Goal: Find specific page/section: Find specific page/section

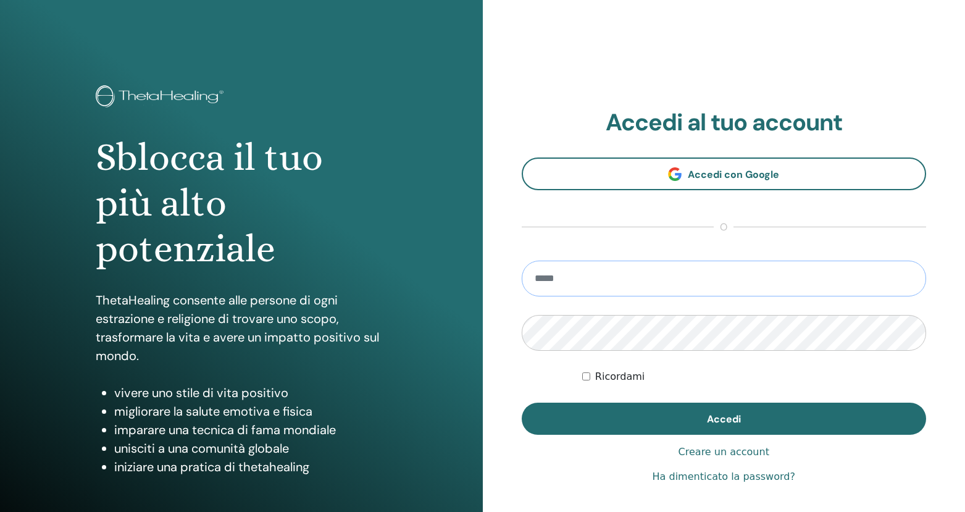
type input "**********"
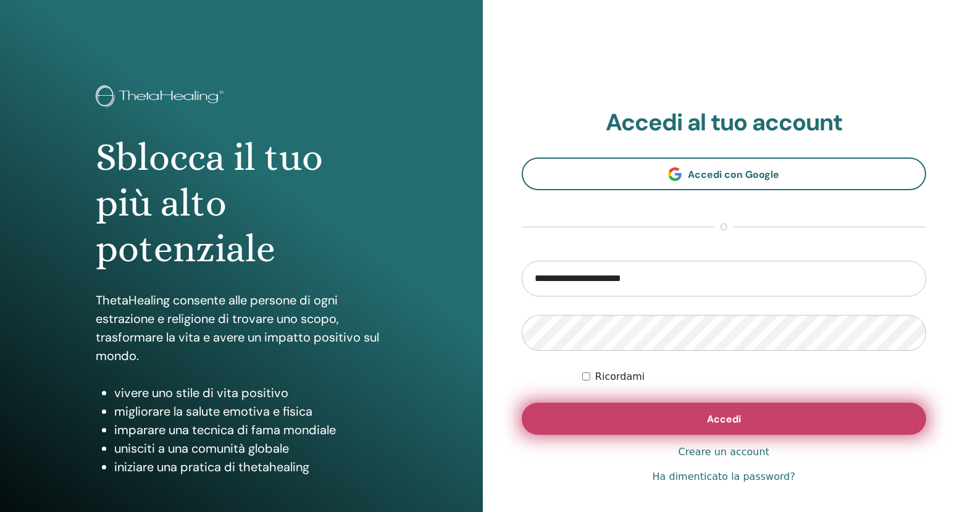
click at [688, 426] on button "Accedi" at bounding box center [724, 419] width 405 height 32
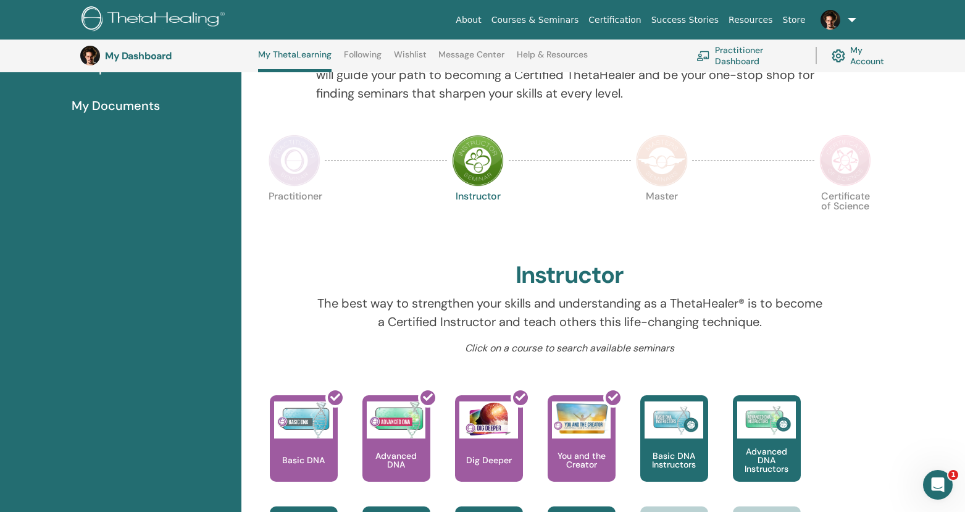
scroll to position [196, 0]
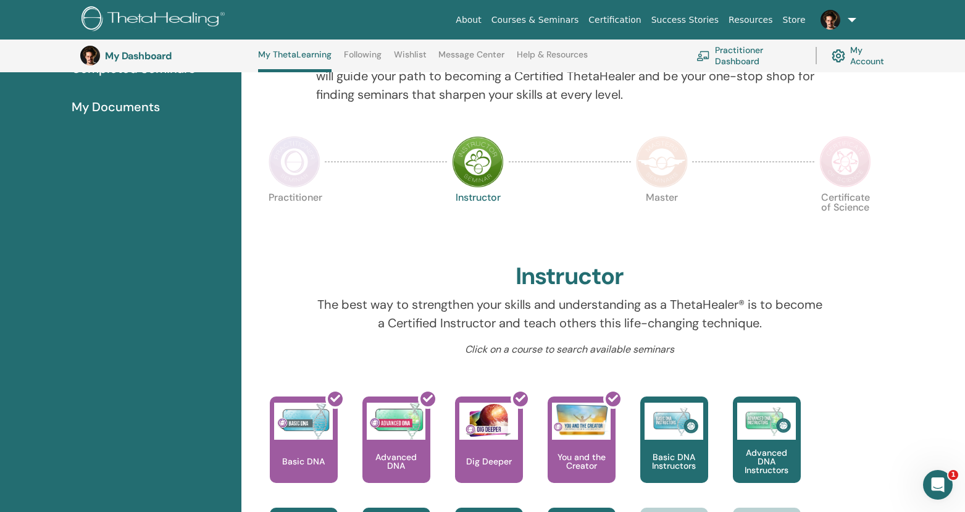
click at [476, 165] on img at bounding box center [478, 162] width 52 height 52
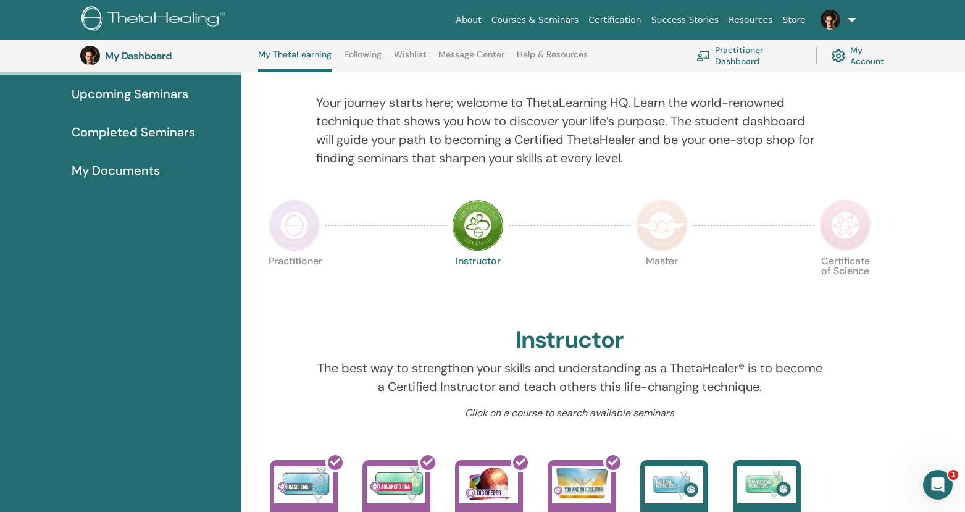
scroll to position [19, 0]
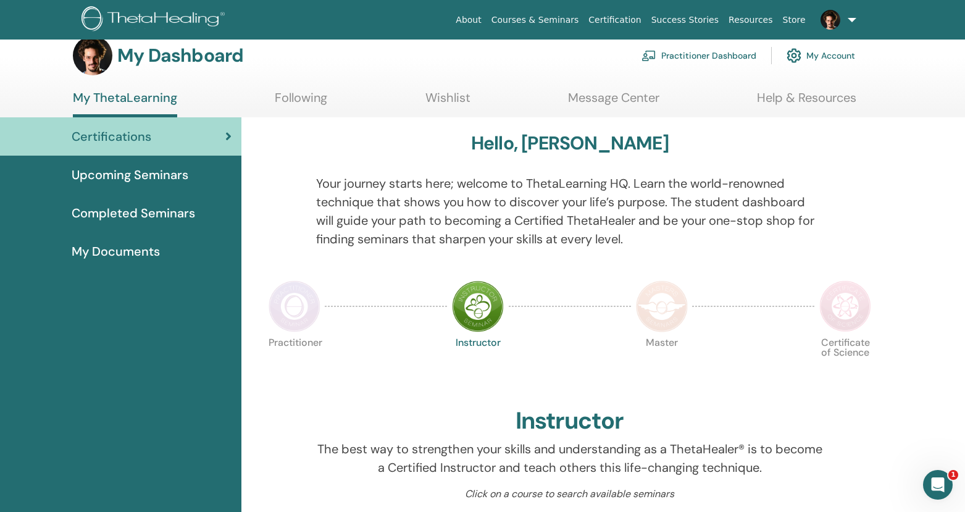
click at [295, 309] on img at bounding box center [295, 306] width 52 height 52
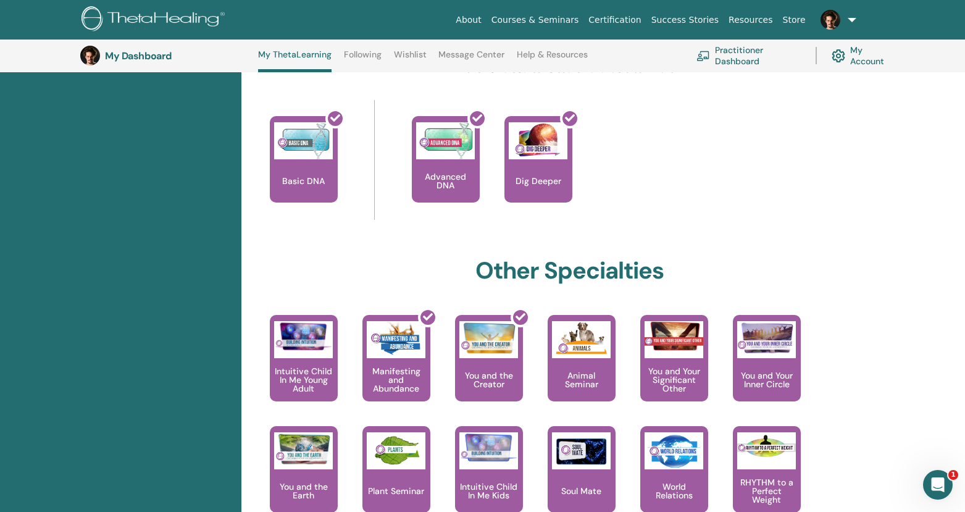
scroll to position [477, 0]
